Goal: Navigation & Orientation: Find specific page/section

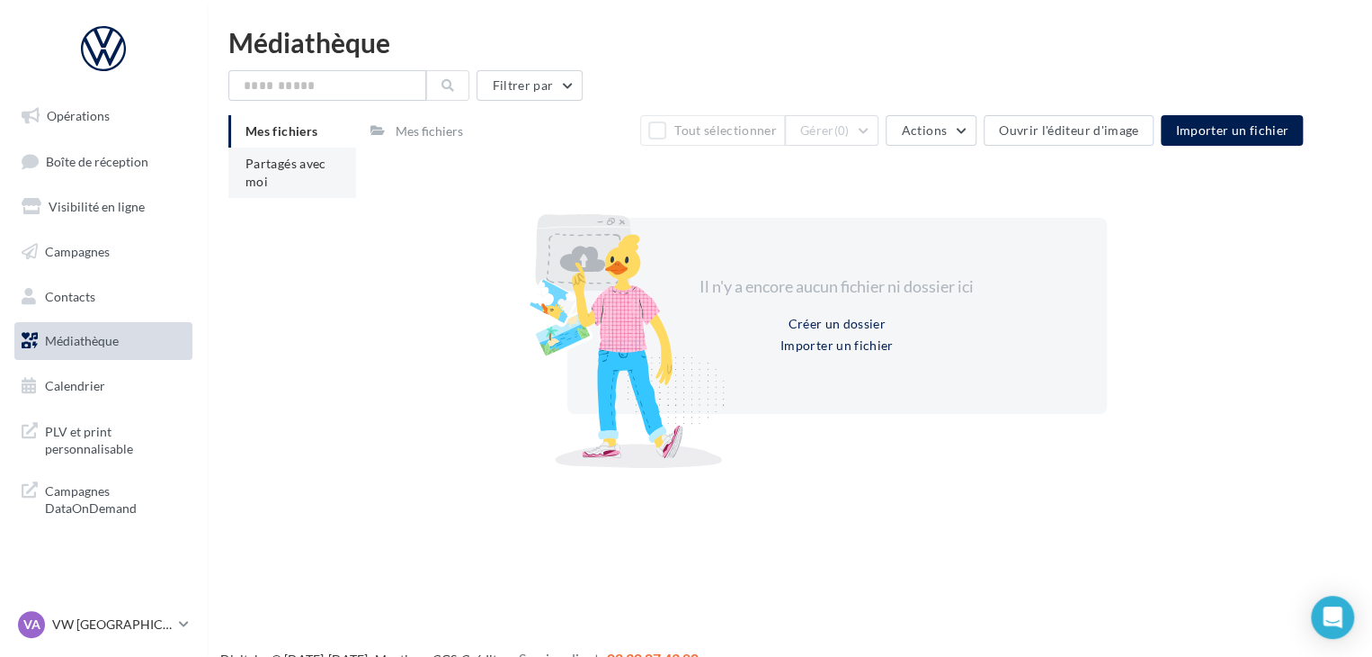
click at [270, 173] on li "Partagés avec moi" at bounding box center [292, 173] width 128 height 50
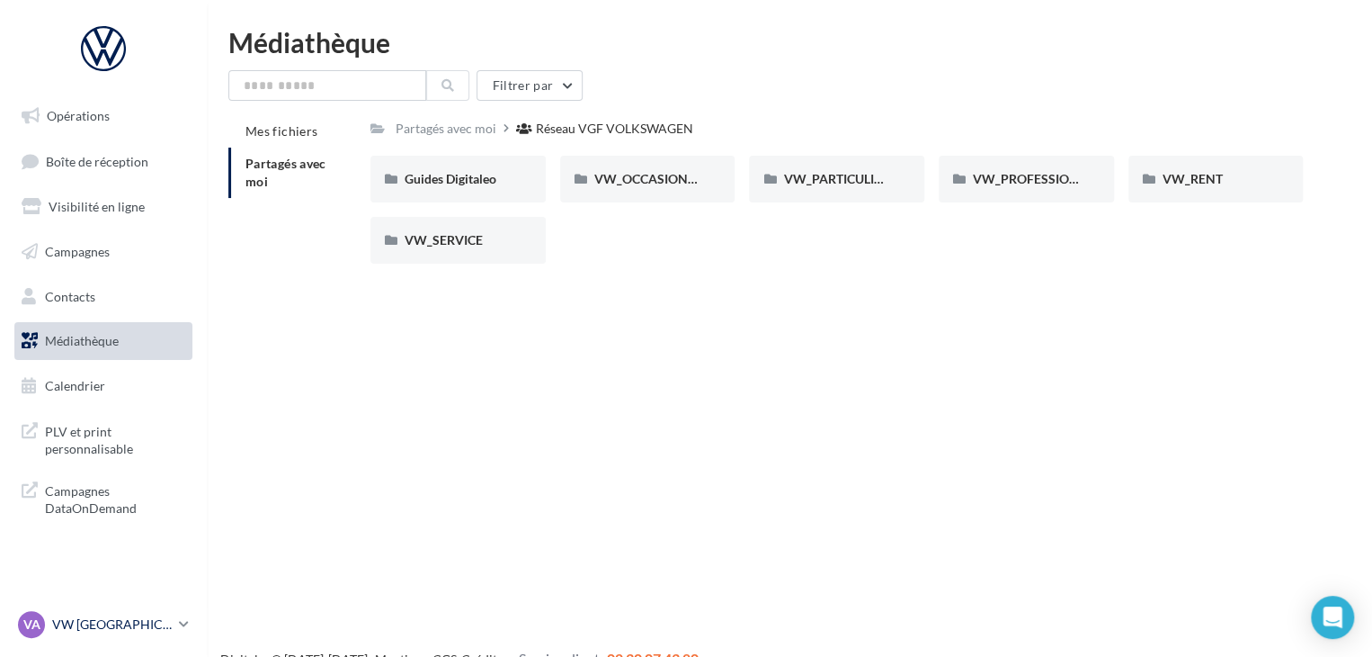
click at [74, 612] on div "VA VW AVIGNON vw-avi-[DEMOGRAPHIC_DATA]" at bounding box center [95, 624] width 154 height 27
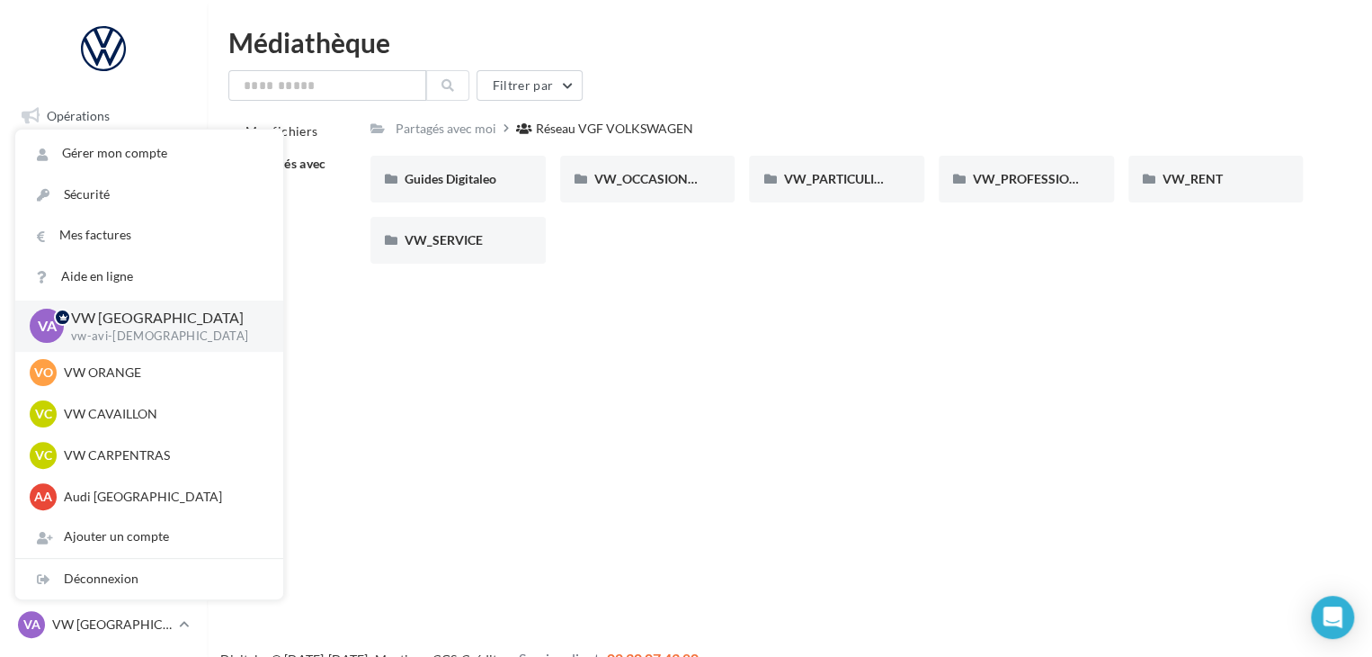
click at [511, 340] on div "Opérations Boîte de réception Visibilité en ligne Campagnes Contacts Médiathèqu…" at bounding box center [686, 357] width 1372 height 657
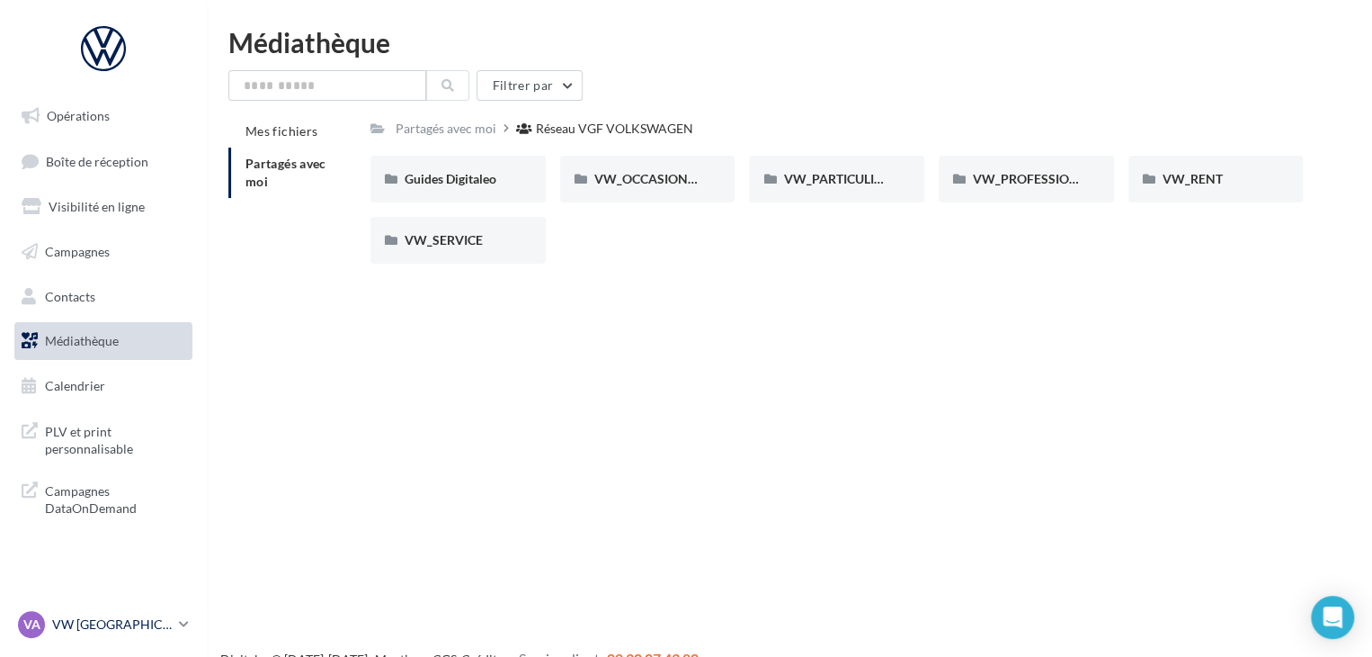
click at [94, 615] on p "VW [GEOGRAPHIC_DATA]" at bounding box center [112, 624] width 120 height 18
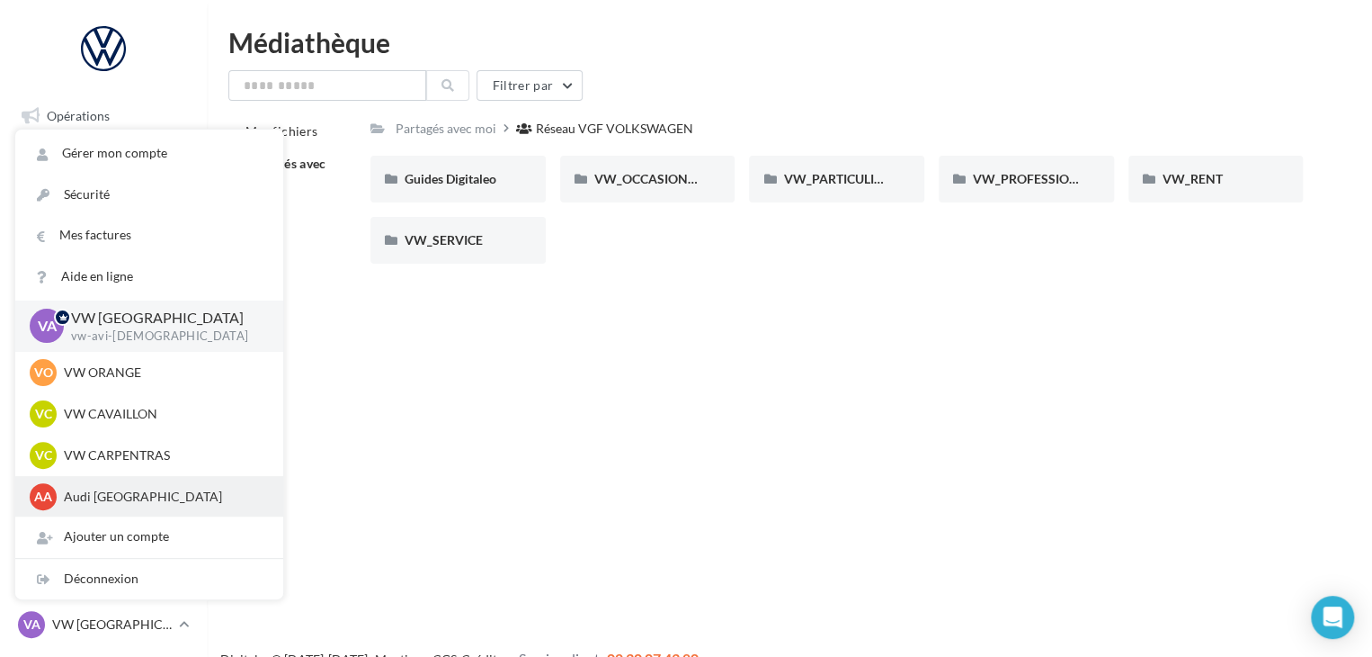
click at [129, 500] on p "Audi [GEOGRAPHIC_DATA]" at bounding box center [163, 496] width 198 height 18
